Goal: Transaction & Acquisition: Purchase product/service

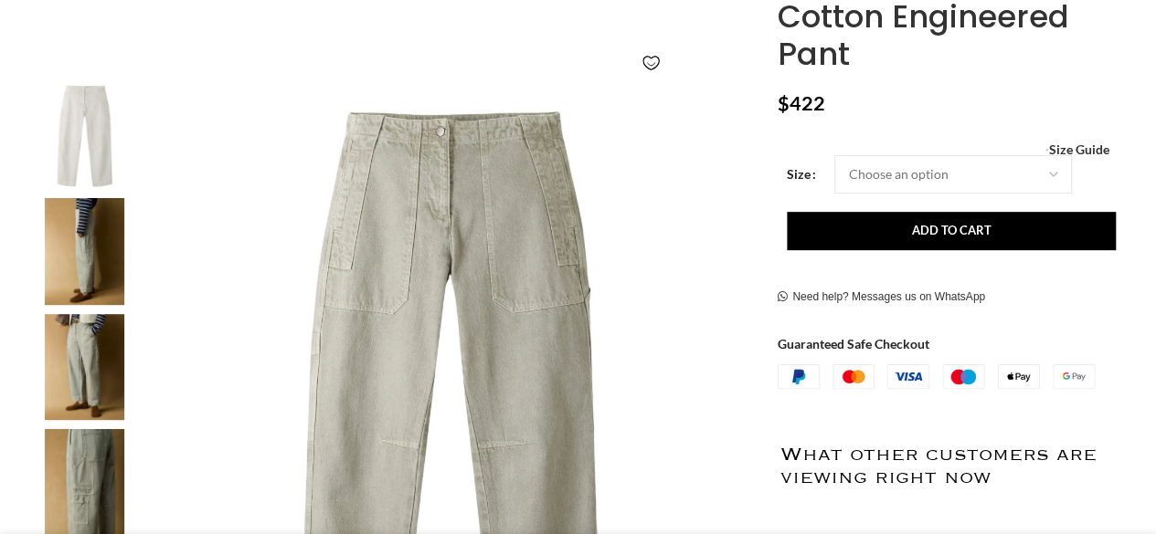
scroll to position [316, 0]
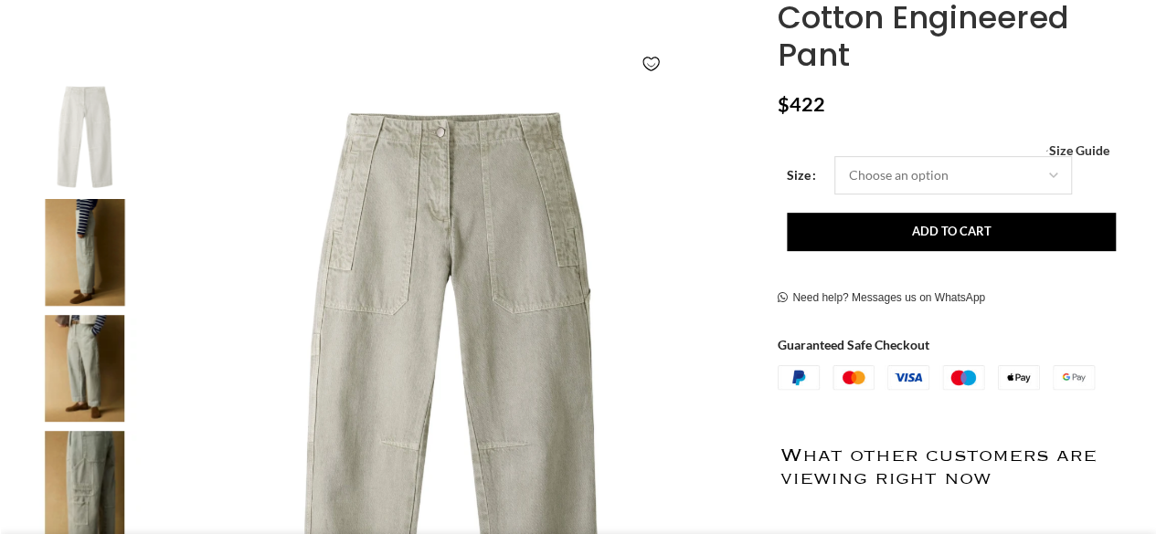
click at [1038, 174] on select "Choose an option 4 UK 6 UK 8 [GEOGRAPHIC_DATA] 10 [GEOGRAPHIC_DATA] 12 [GEOGRAP…" at bounding box center [953, 175] width 238 height 38
click at [1000, 100] on p "$ 422" at bounding box center [949, 104] width 344 height 24
